Goal: Information Seeking & Learning: Learn about a topic

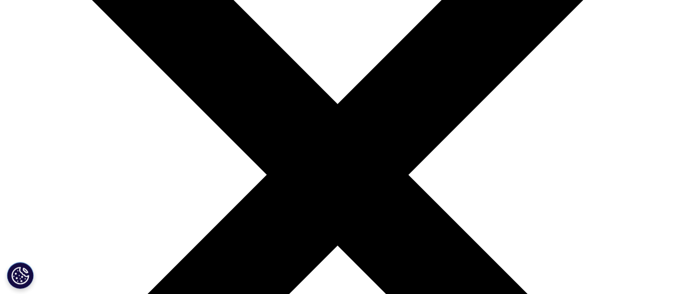
scroll to position [214, 0]
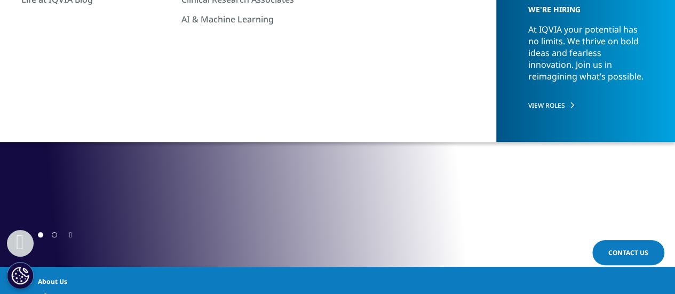
click at [53, 234] on span "Go to slide 2" at bounding box center [54, 234] width 5 height 5
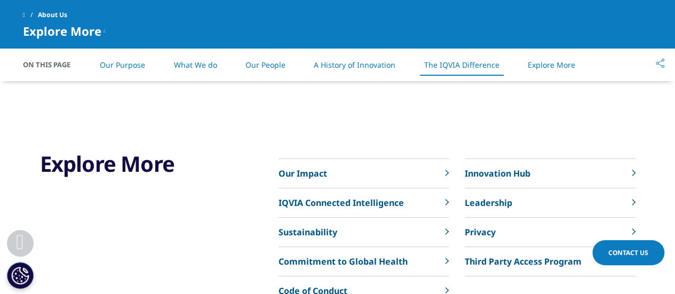
scroll to position [2456, 0]
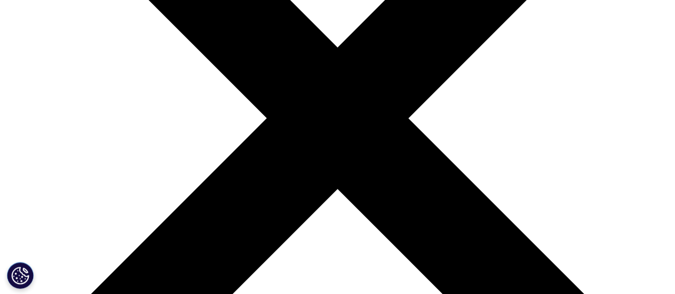
scroll to position [214, 0]
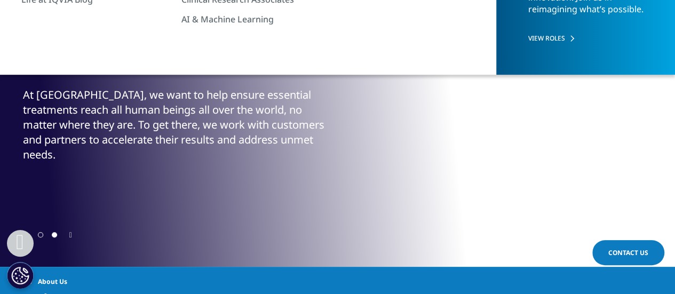
click at [41, 234] on span "Go to slide 1" at bounding box center [40, 234] width 5 height 5
click at [53, 236] on span "Go to slide 2" at bounding box center [54, 234] width 5 height 5
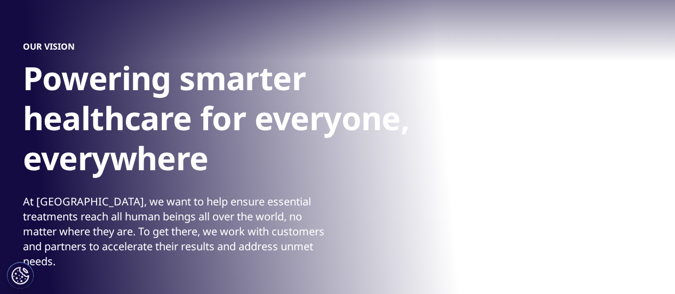
scroll to position [160, 0]
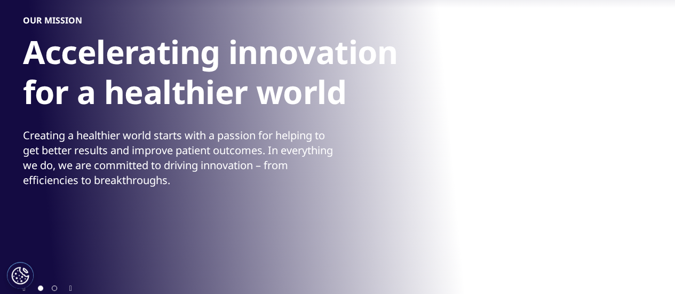
click at [53, 289] on span "Go to slide 2" at bounding box center [54, 288] width 5 height 5
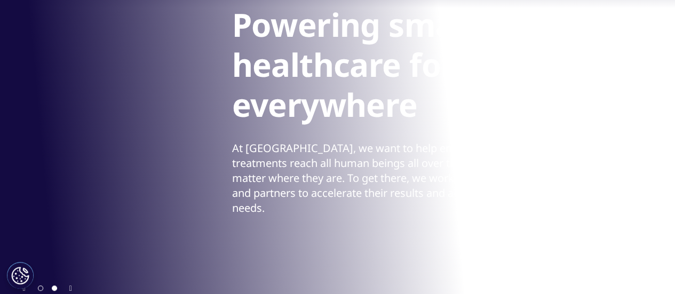
click at [232, 163] on div "At [GEOGRAPHIC_DATA], we want to help ensure essential treatments reach all hum…" at bounding box center [388, 178] width 312 height 75
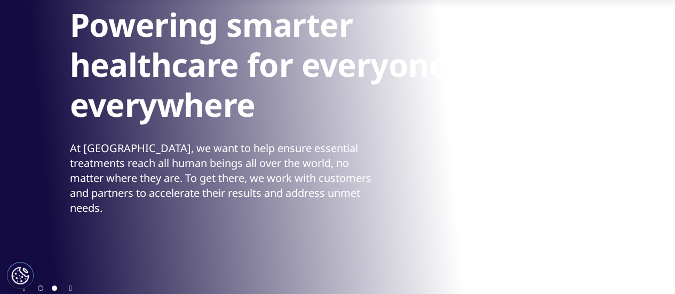
click at [119, 166] on div "At [GEOGRAPHIC_DATA], we want to help ensure essential treatments reach all hum…" at bounding box center [226, 178] width 312 height 75
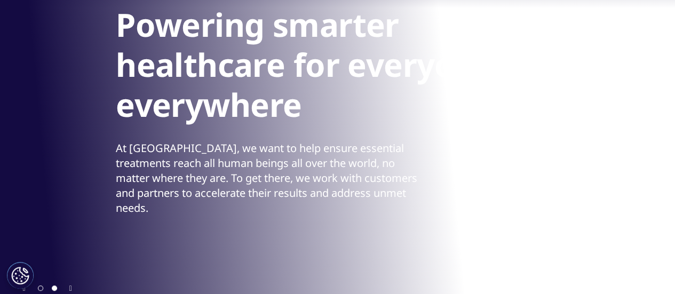
click at [180, 172] on div "At [GEOGRAPHIC_DATA], we want to help ensure essential treatments reach all hum…" at bounding box center [272, 178] width 312 height 75
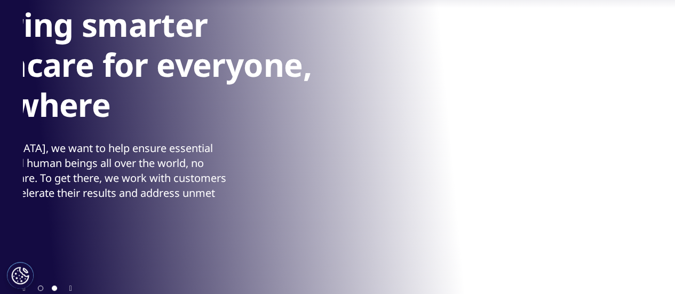
click at [147, 186] on div "At [GEOGRAPHIC_DATA], we want to help ensure essential treatments reach all hum…" at bounding box center [81, 178] width 312 height 75
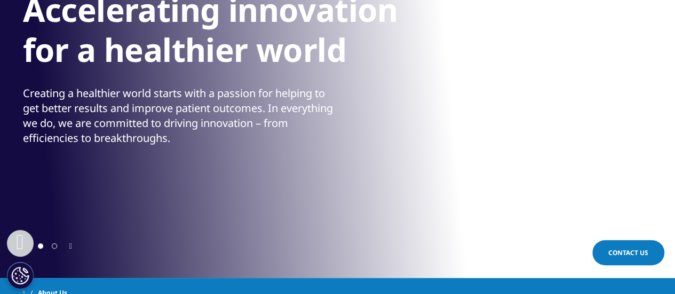
scroll to position [267, 0]
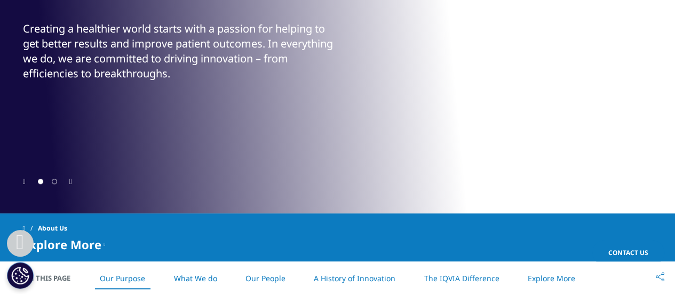
click at [58, 183] on div at bounding box center [48, 181] width 28 height 10
click at [56, 182] on span "Go to slide 2" at bounding box center [54, 181] width 5 height 5
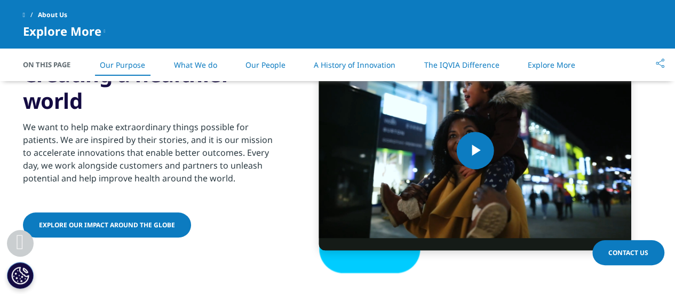
scroll to position [694, 0]
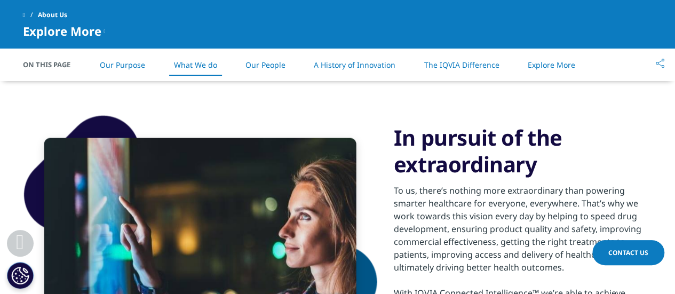
drag, startPoint x: 388, startPoint y: 191, endPoint x: 430, endPoint y: 201, distance: 42.7
click at [397, 192] on div "In pursuit of the extraordinary To us, there’s nothing more extraordinary than …" at bounding box center [338, 238] width 630 height 301
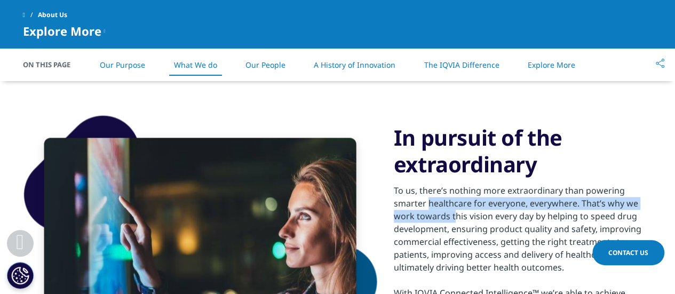
drag, startPoint x: 430, startPoint y: 201, endPoint x: 454, endPoint y: 214, distance: 27.7
click at [454, 214] on div "To us, there’s nothing more extraordinary than powering smarter healthcare for …" at bounding box center [523, 229] width 259 height 90
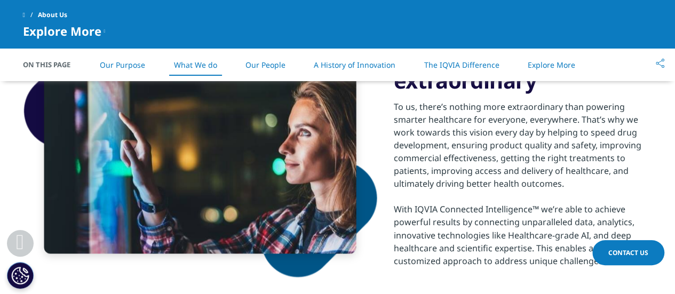
scroll to position [801, 0]
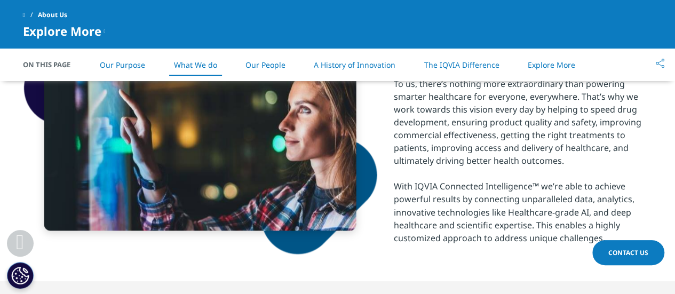
drag, startPoint x: 623, startPoint y: 101, endPoint x: 640, endPoint y: 159, distance: 60.1
click at [640, 159] on div "To us, there’s nothing more extraordinary than powering smarter healthcare for …" at bounding box center [523, 122] width 259 height 90
copy div "we work towards this vision every day by helping to speed drug development, ens…"
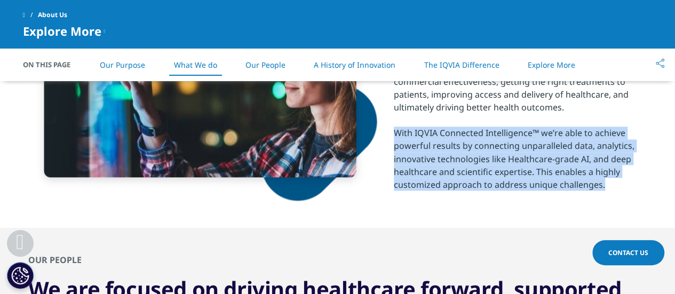
drag, startPoint x: 400, startPoint y: 138, endPoint x: 624, endPoint y: 188, distance: 229.3
click at [624, 188] on div "With IQVIA Connected Intelligence™ we’re able to achieve powerful results by co…" at bounding box center [523, 159] width 259 height 64
copy div "With IQVIA Connected Intelligence™ we’re able to achieve powerful results by co…"
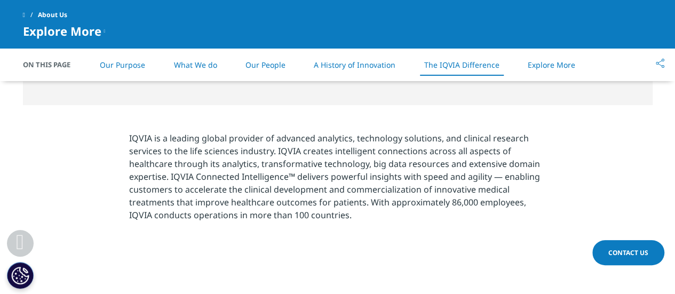
scroll to position [2296, 0]
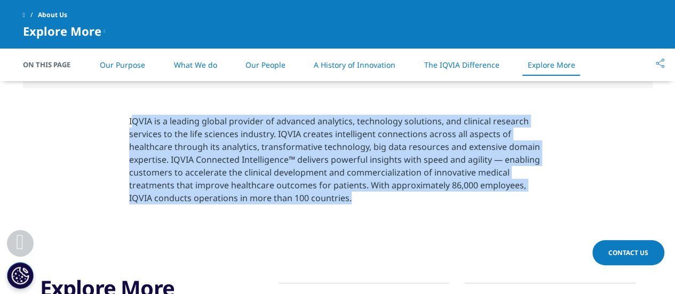
drag, startPoint x: 152, startPoint y: 135, endPoint x: 371, endPoint y: 225, distance: 236.1
click at [371, 225] on section "IQVIA is a leading global provider of advanced analytics, technology solutions,…" at bounding box center [337, 163] width 675 height 150
copy p "QVIA is a leading global provider of advanced analytics, technology solutions, …"
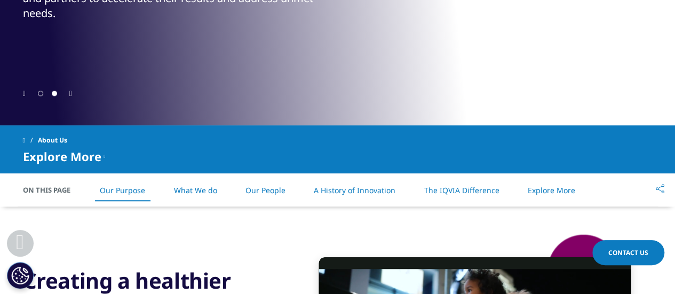
scroll to position [285, 0]
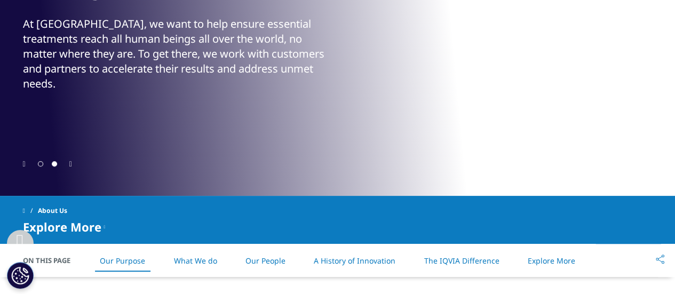
click at [41, 164] on span "Go to slide 1" at bounding box center [40, 163] width 5 height 5
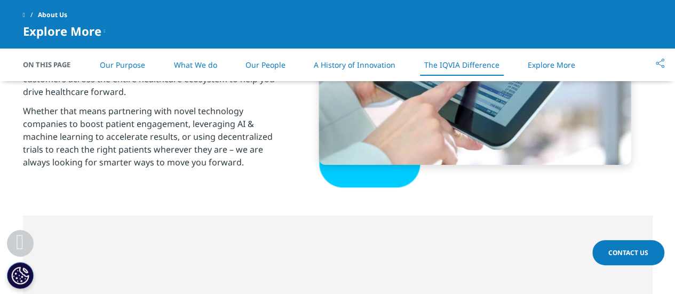
scroll to position [1832, 0]
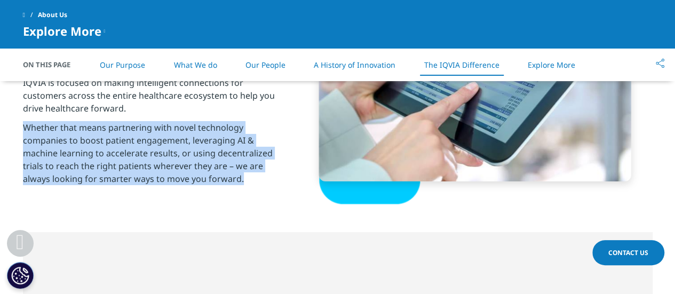
drag, startPoint x: 18, startPoint y: 128, endPoint x: 254, endPoint y: 180, distance: 241.8
click at [254, 180] on section "Intelligent connections to accelerate results In today’s healthcare environment…" at bounding box center [337, 81] width 675 height 301
copy p "Whether that means partnering with novel technology companies to boost patient …"
